Goal: Navigation & Orientation: Find specific page/section

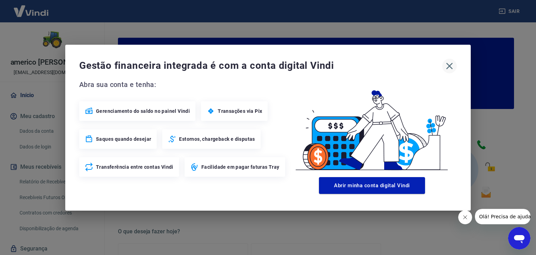
click at [452, 67] on icon "button" at bounding box center [449, 65] width 11 height 11
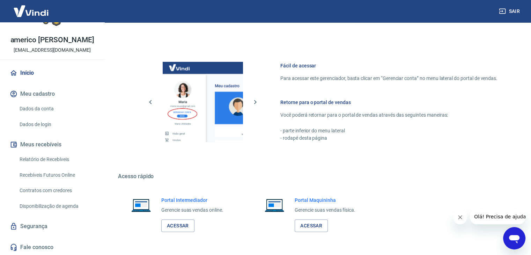
scroll to position [369, 0]
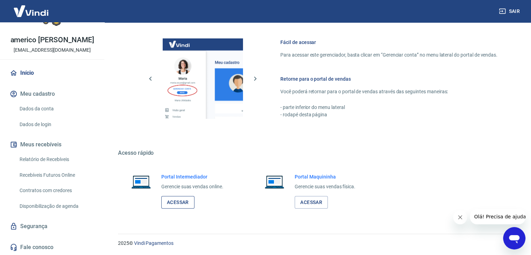
click at [177, 201] on link "Acessar" at bounding box center [177, 202] width 33 height 13
